Goal: Task Accomplishment & Management: Manage account settings

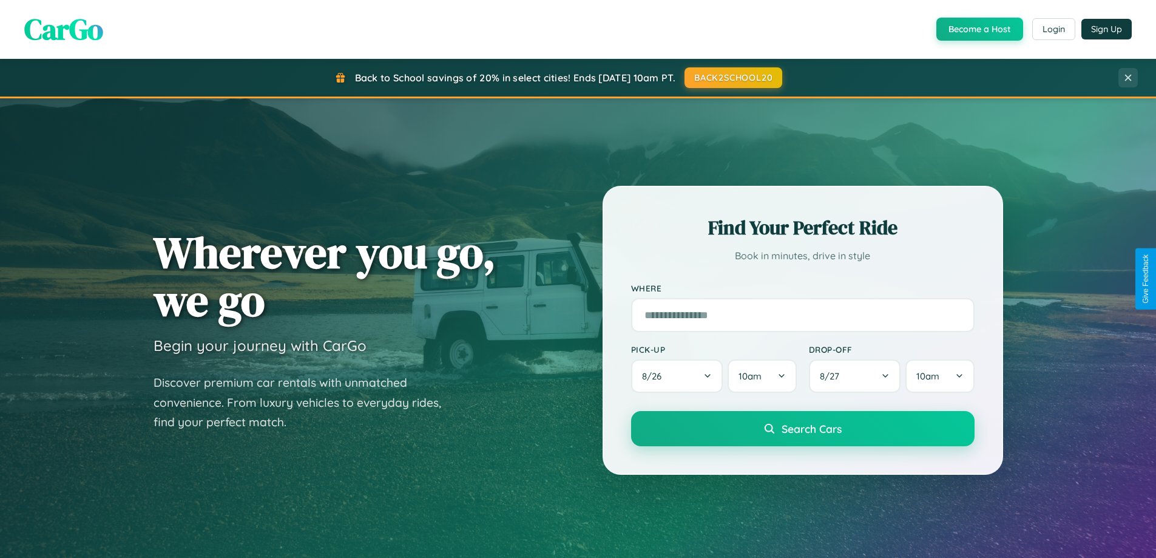
scroll to position [835, 0]
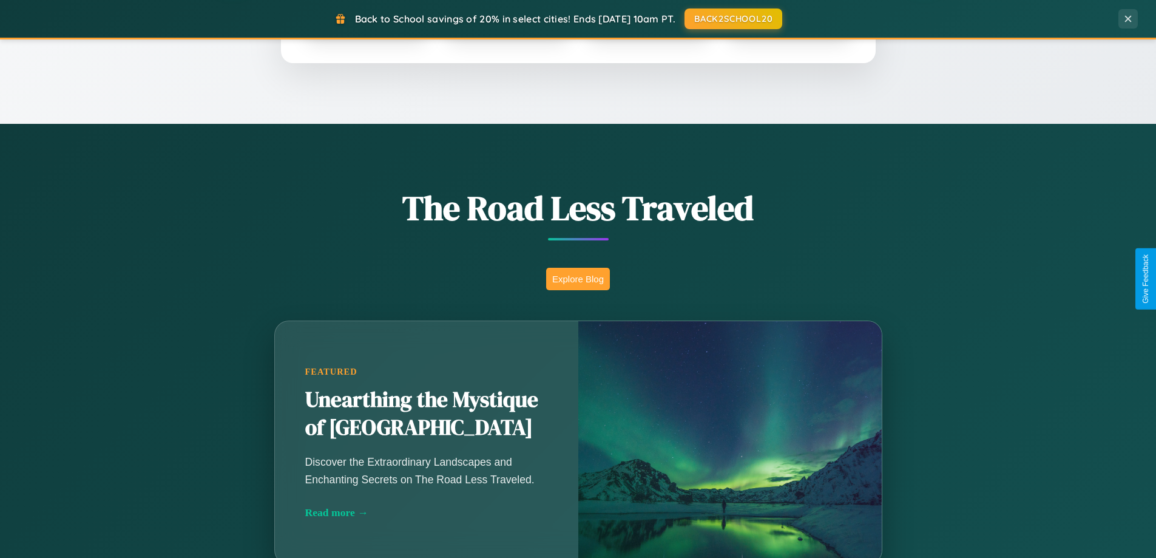
click at [578, 279] on button "Explore Blog" at bounding box center [578, 279] width 64 height 22
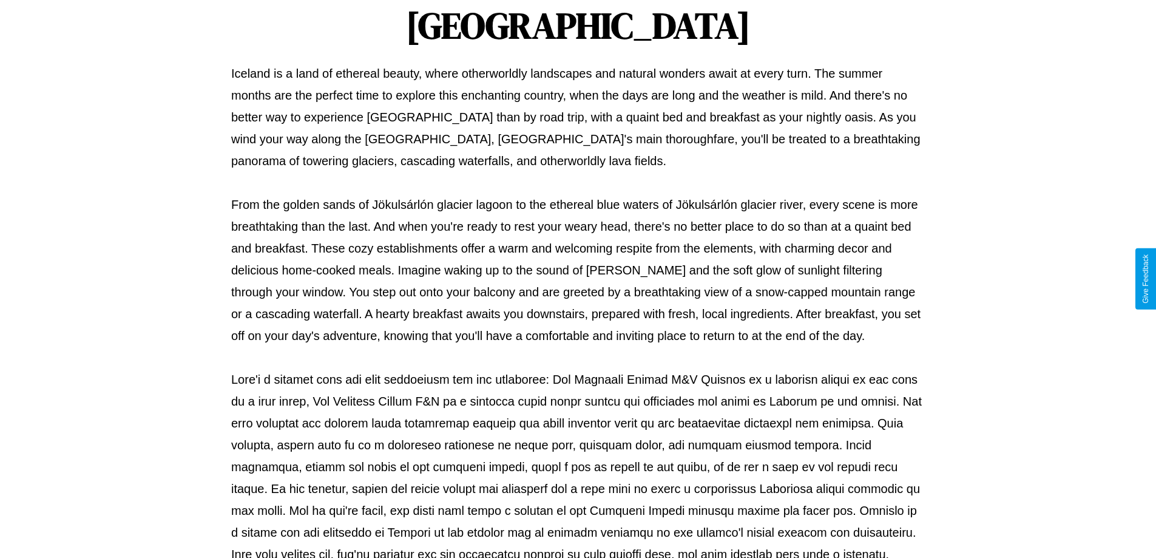
scroll to position [393, 0]
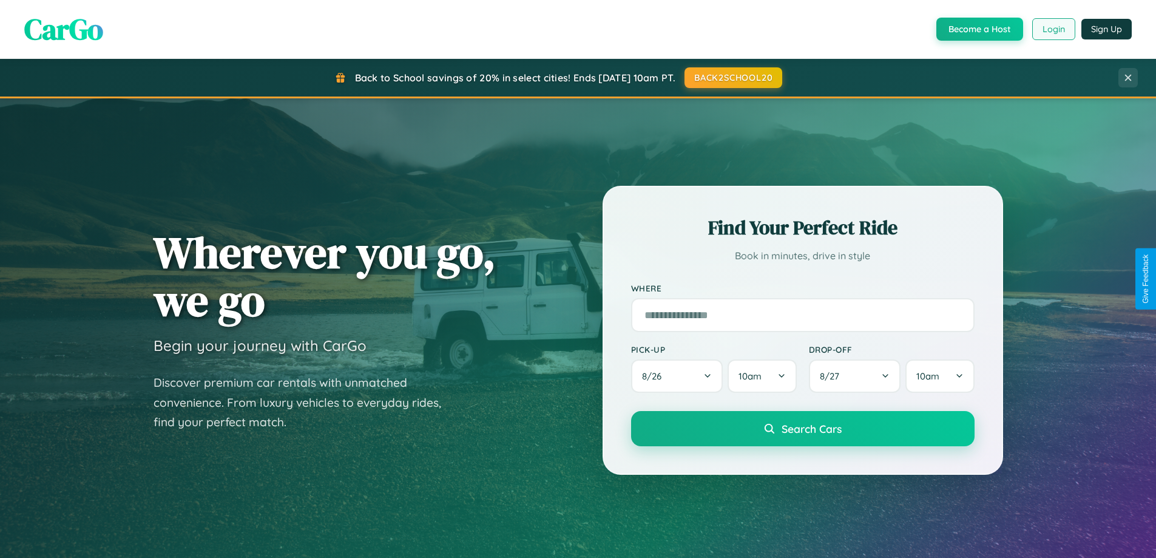
click at [1053, 29] on button "Login" at bounding box center [1053, 29] width 43 height 22
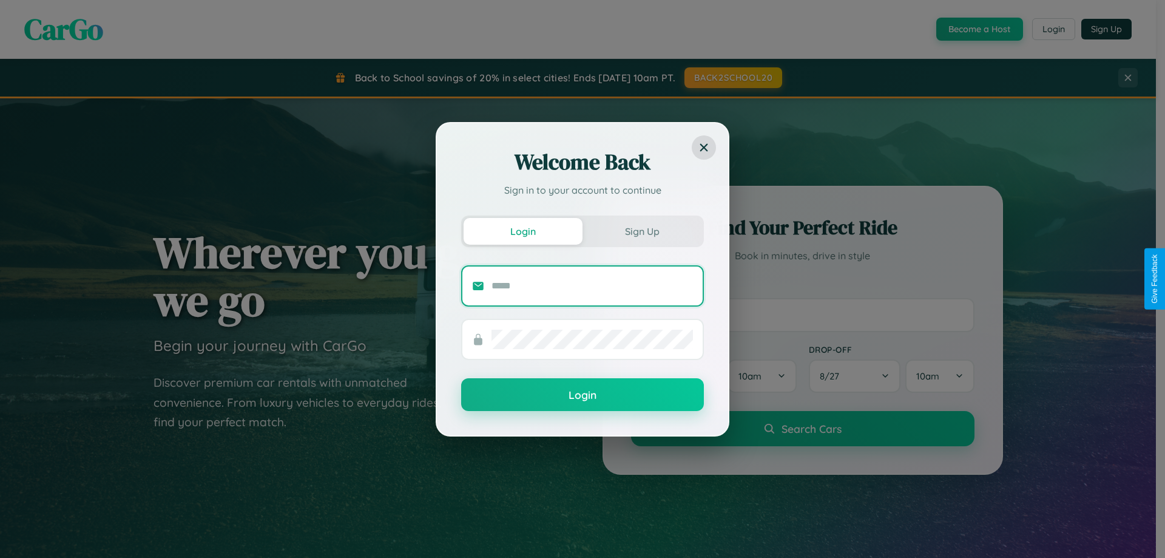
click at [592, 285] on input "text" at bounding box center [593, 285] width 202 height 19
type input "**********"
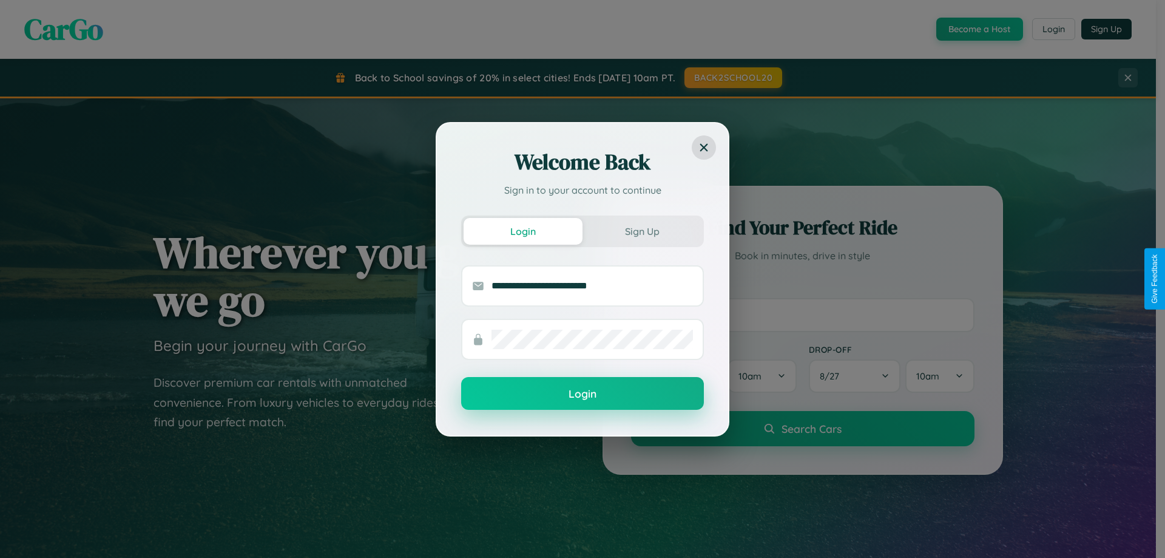
click at [583, 394] on button "Login" at bounding box center [582, 393] width 243 height 33
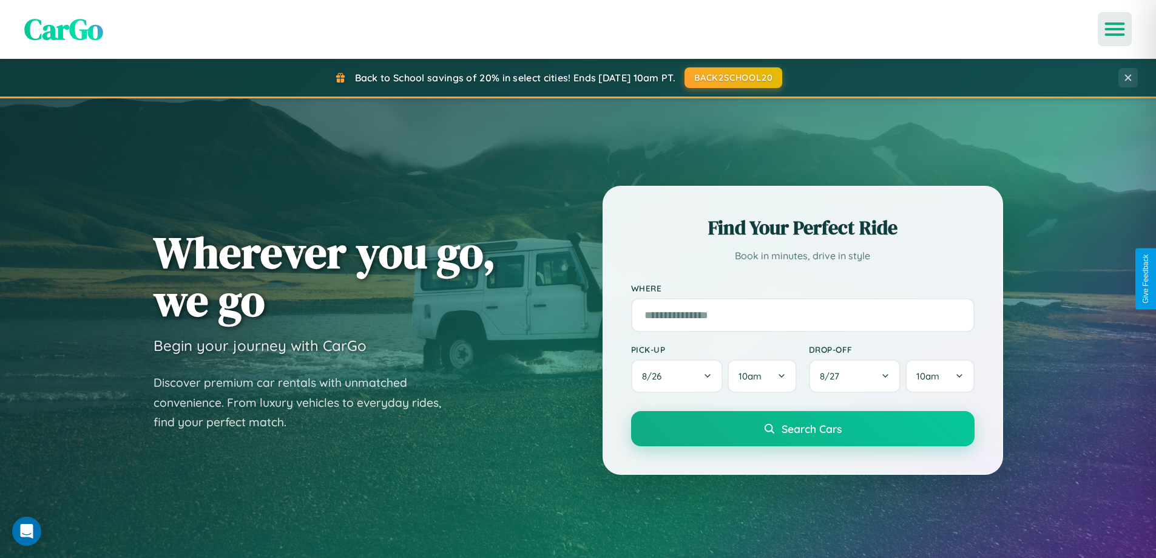
click at [1115, 29] on icon "Open menu" at bounding box center [1116, 29] width 18 height 11
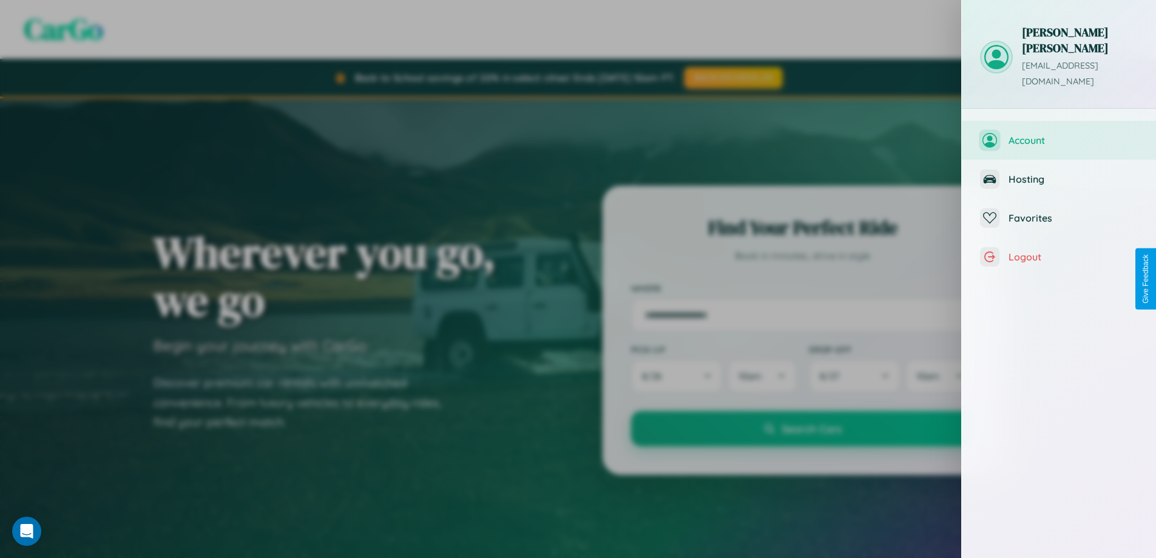
click at [1059, 134] on span "Account" at bounding box center [1073, 140] width 129 height 12
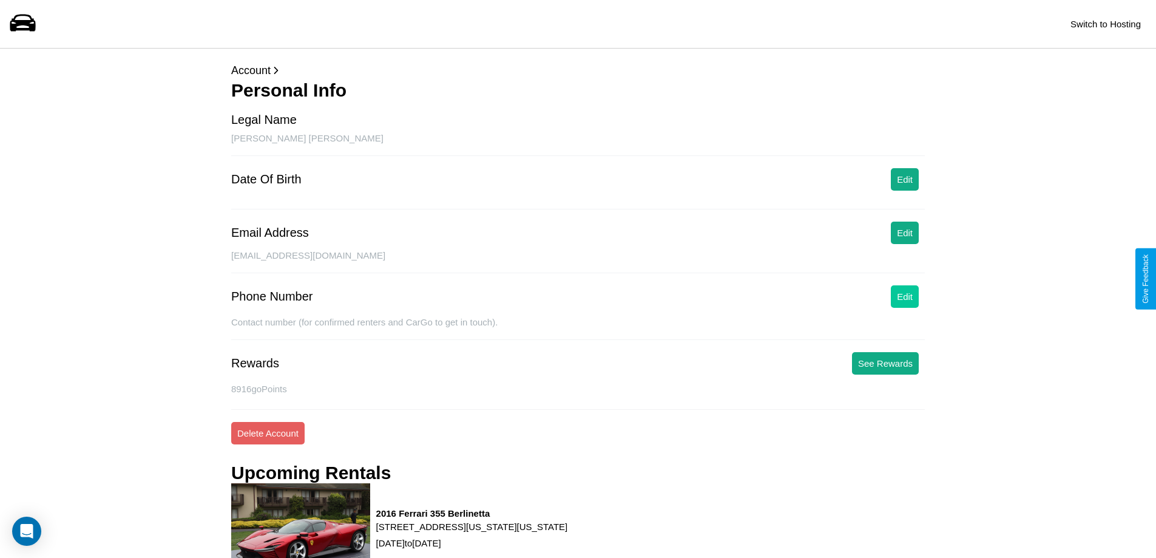
click at [905, 296] on button "Edit" at bounding box center [905, 296] width 28 height 22
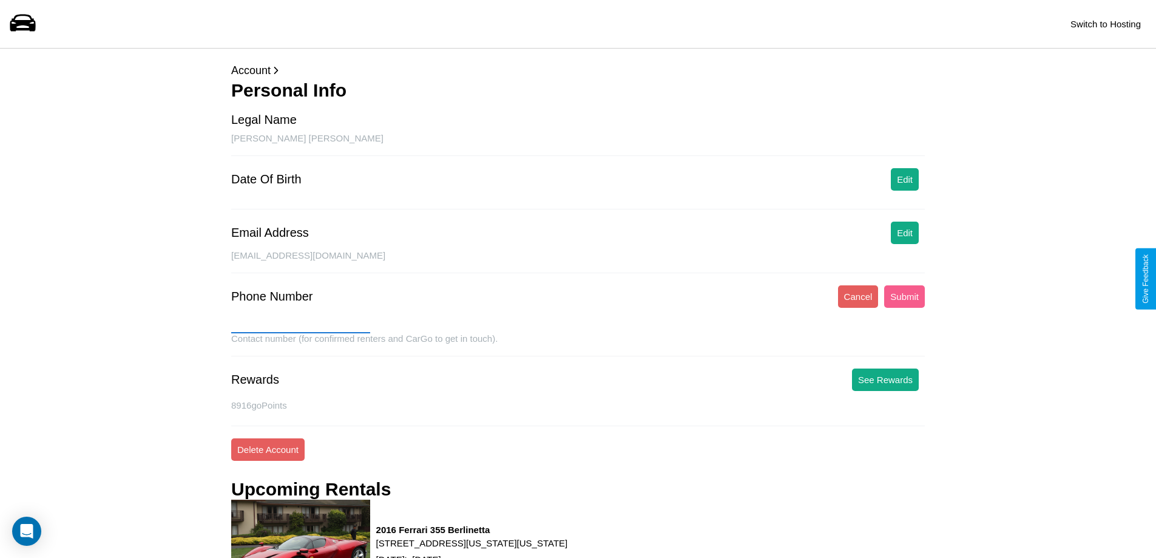
click at [300, 324] on input "text" at bounding box center [300, 323] width 139 height 19
type input "**********"
click at [904, 296] on button "Submit" at bounding box center [904, 296] width 41 height 22
